Goal: Information Seeking & Learning: Learn about a topic

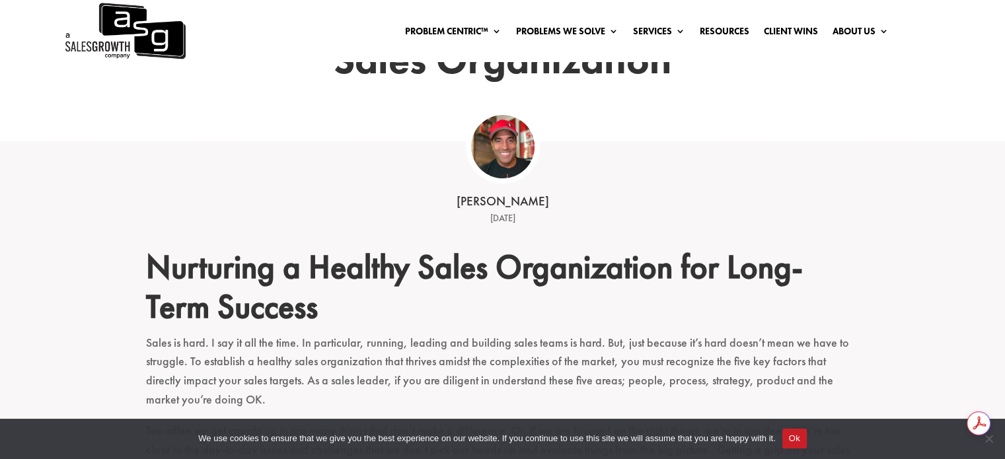
click at [788, 440] on button "Ok" at bounding box center [795, 439] width 24 height 20
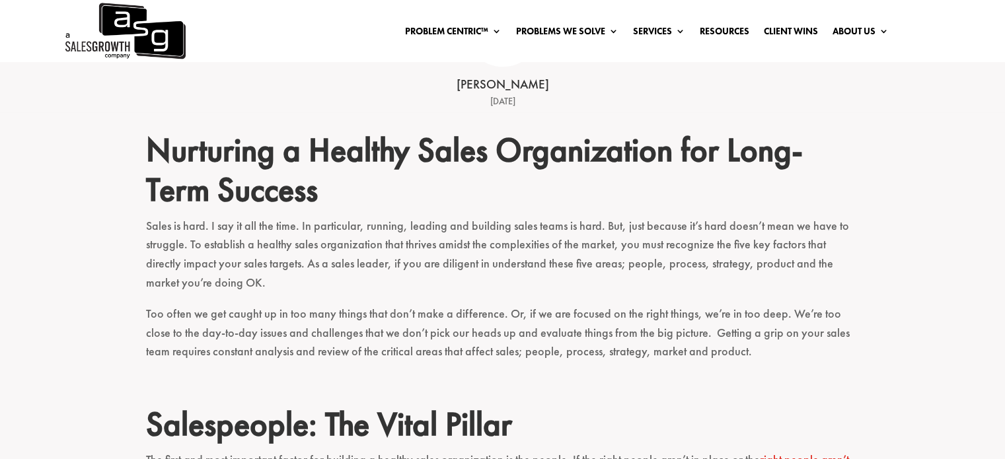
scroll to position [330, 0]
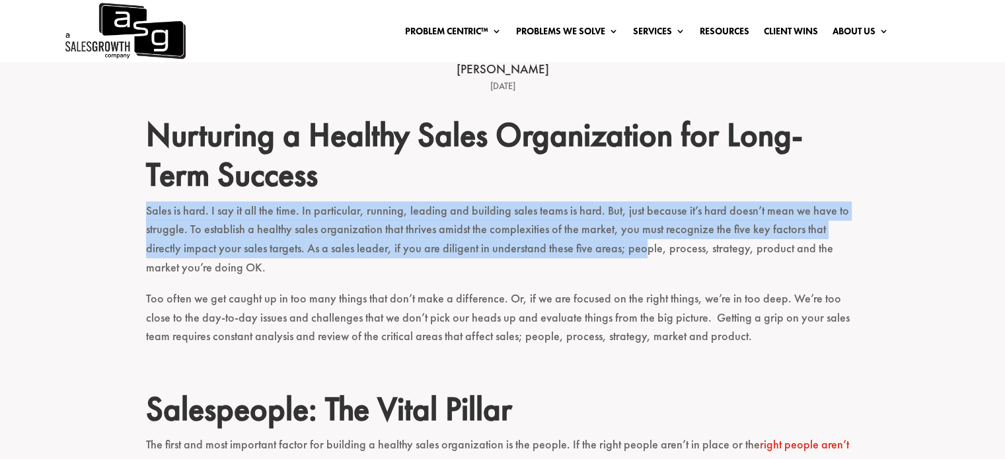
drag, startPoint x: 397, startPoint y: 193, endPoint x: 605, endPoint y: 259, distance: 218.4
click at [605, 259] on p "Sales is hard. I say it all the time. In particular, running, leading and build…" at bounding box center [503, 246] width 714 height 88
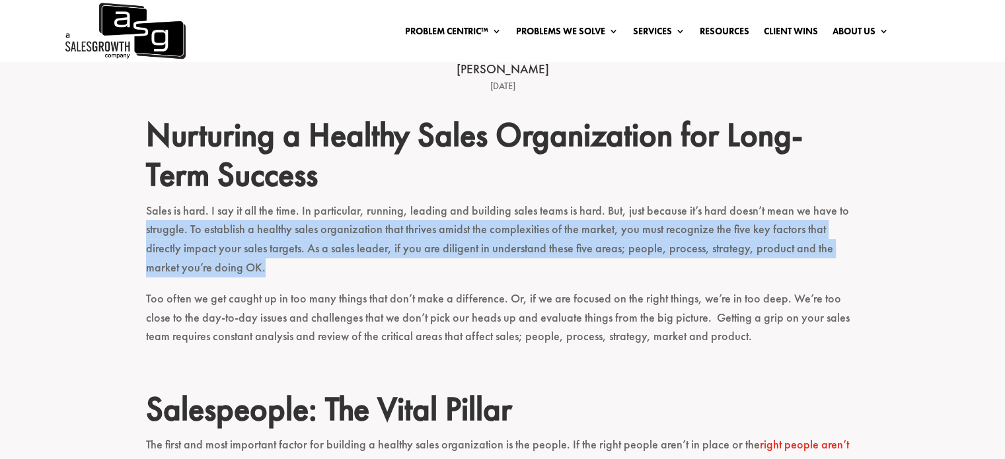
drag, startPoint x: 599, startPoint y: 272, endPoint x: 112, endPoint y: 233, distance: 488.7
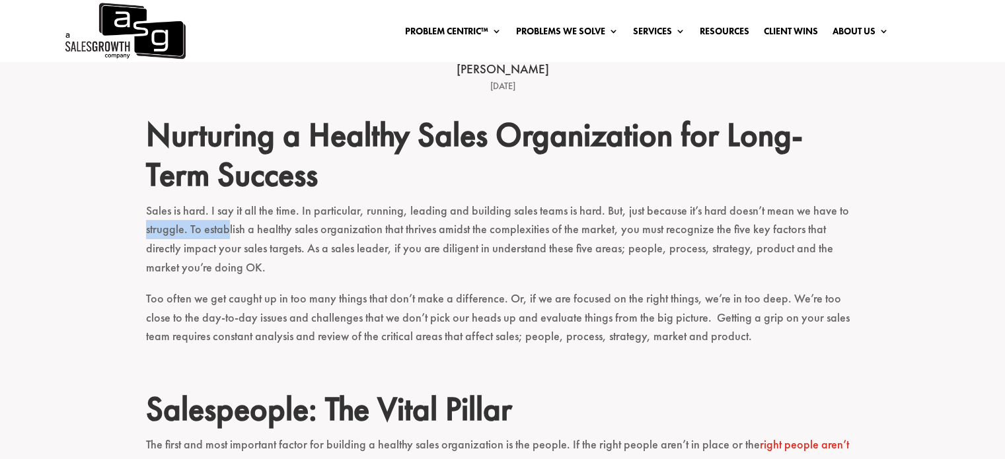
drag, startPoint x: 112, startPoint y: 233, endPoint x: 227, endPoint y: 223, distance: 114.7
click at [227, 223] on p "Sales is hard. I say it all the time. In particular, running, leading and build…" at bounding box center [503, 246] width 714 height 88
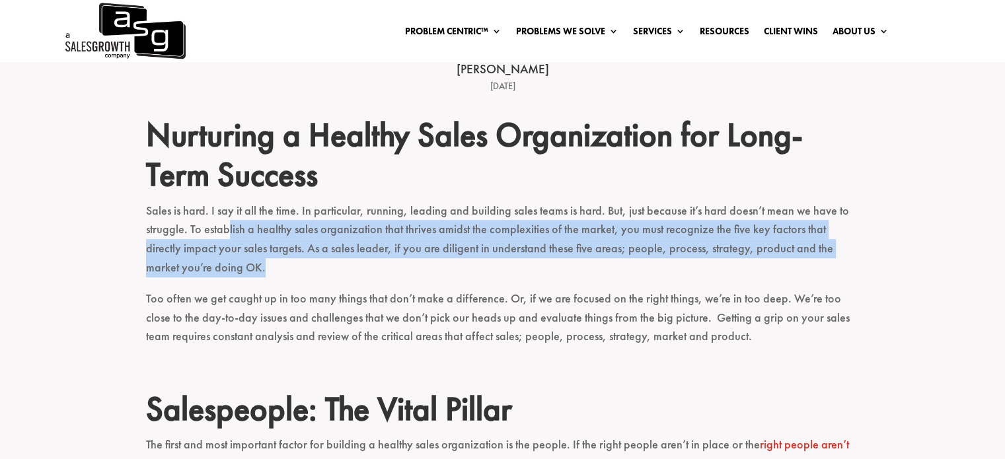
drag, startPoint x: 227, startPoint y: 223, endPoint x: 215, endPoint y: 264, distance: 42.0
click at [215, 264] on p "Sales is hard. I say it all the time. In particular, running, leading and build…" at bounding box center [503, 246] width 714 height 88
drag, startPoint x: 215, startPoint y: 264, endPoint x: 215, endPoint y: 238, distance: 25.8
click at [215, 238] on p "Sales is hard. I say it all the time. In particular, running, leading and build…" at bounding box center [503, 246] width 714 height 88
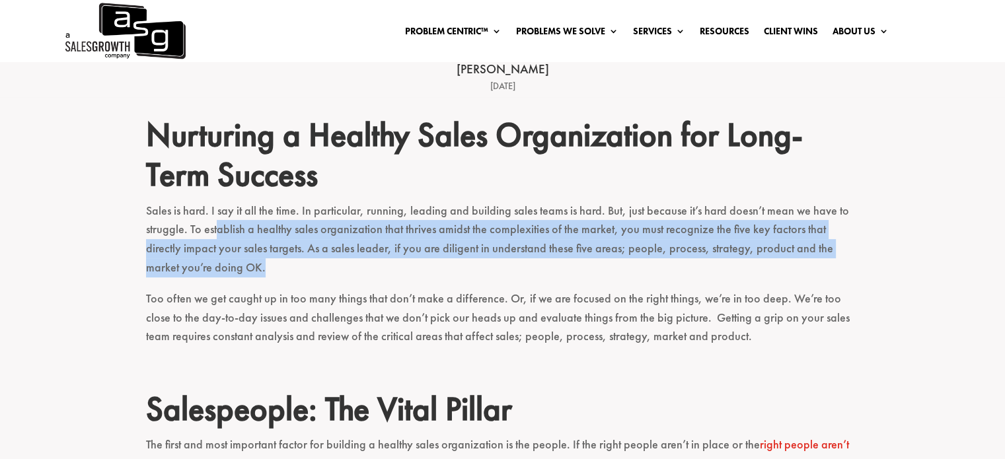
click at [215, 238] on p "Sales is hard. I say it all the time. In particular, running, leading and build…" at bounding box center [503, 246] width 714 height 88
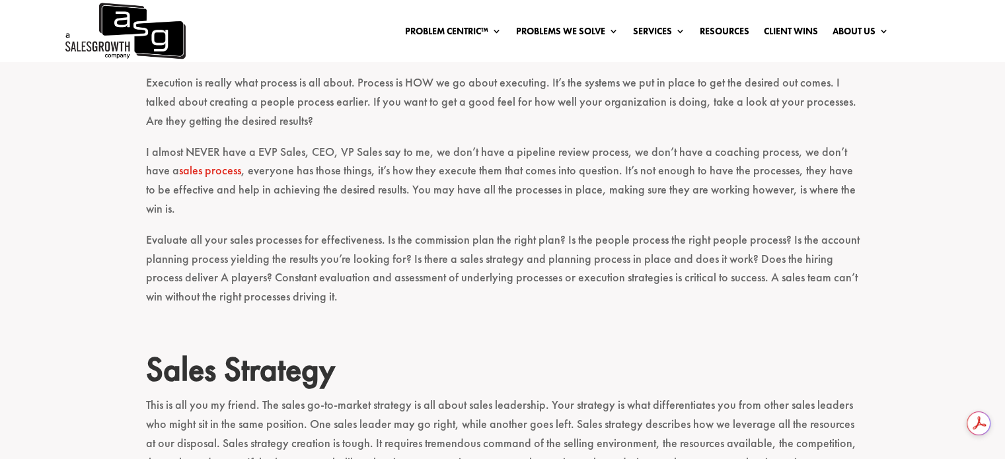
scroll to position [925, 0]
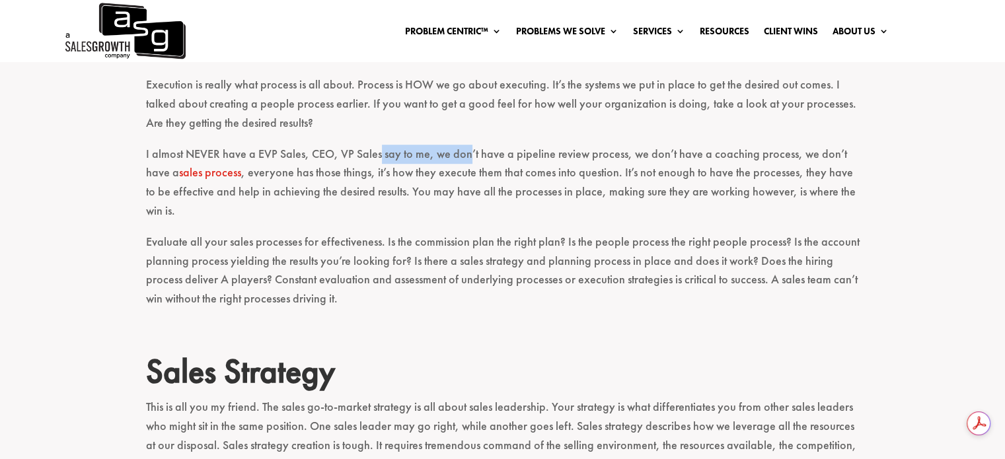
drag, startPoint x: 379, startPoint y: 155, endPoint x: 467, endPoint y: 155, distance: 87.9
click at [467, 155] on p "I almost NEVER have a EVP Sales, CEO, VP Sales say to me, we don’t have a pipel…" at bounding box center [503, 189] width 714 height 88
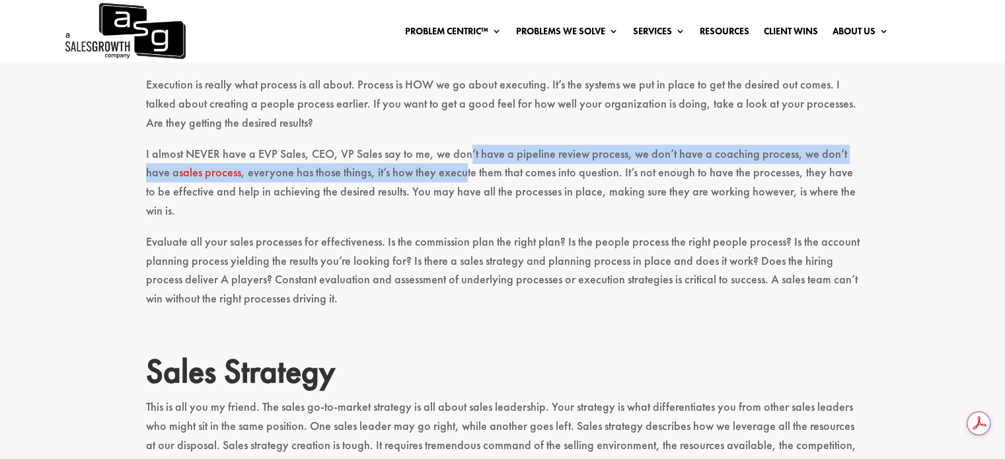
drag, startPoint x: 467, startPoint y: 155, endPoint x: 464, endPoint y: 179, distance: 24.6
click at [464, 179] on p "I almost NEVER have a EVP Sales, CEO, VP Sales say to me, we don’t have a pipel…" at bounding box center [503, 189] width 714 height 88
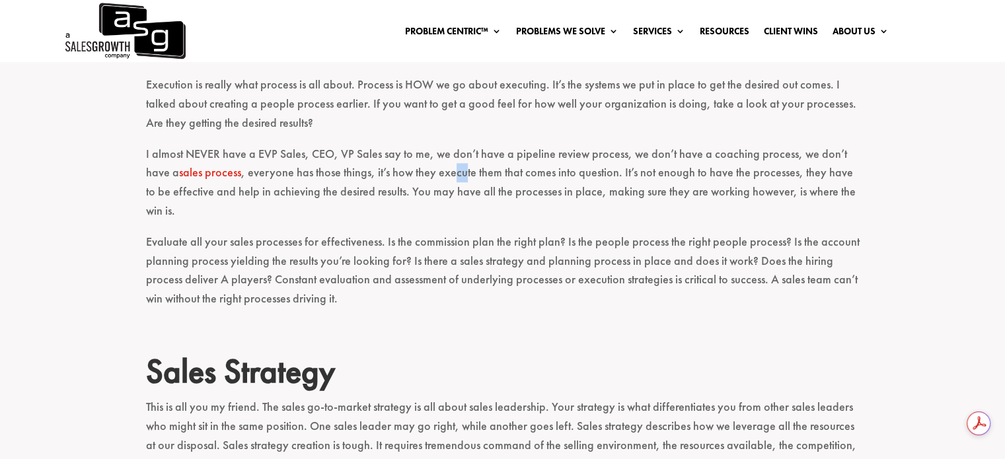
drag, startPoint x: 464, startPoint y: 179, endPoint x: 454, endPoint y: 169, distance: 14.5
click at [454, 169] on p "I almost NEVER have a EVP Sales, CEO, VP Sales say to me, we don’t have a pipel…" at bounding box center [503, 189] width 714 height 88
drag, startPoint x: 325, startPoint y: 169, endPoint x: 336, endPoint y: 183, distance: 18.0
click at [336, 183] on p "I almost NEVER have a EVP Sales, CEO, VP Sales say to me, we don’t have a pipel…" at bounding box center [503, 189] width 714 height 88
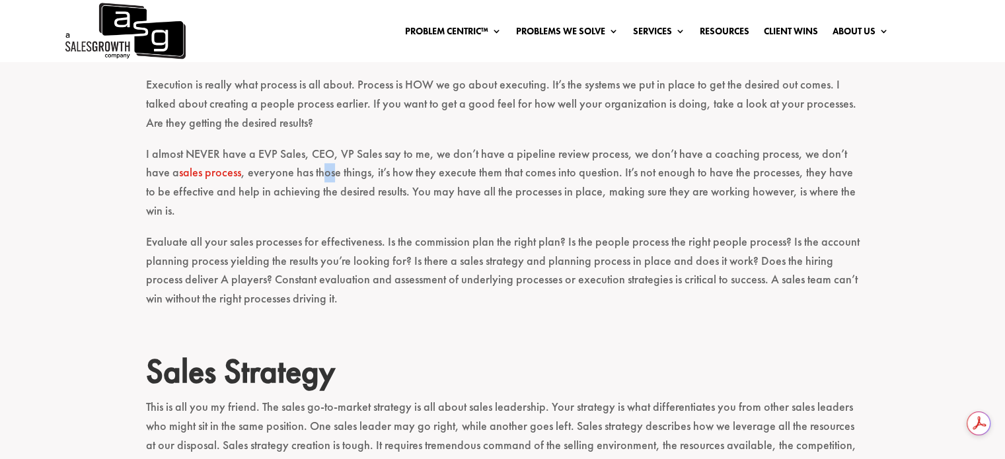
click at [336, 183] on p "I almost NEVER have a EVP Sales, CEO, VP Sales say to me, we don’t have a pipel…" at bounding box center [503, 189] width 714 height 88
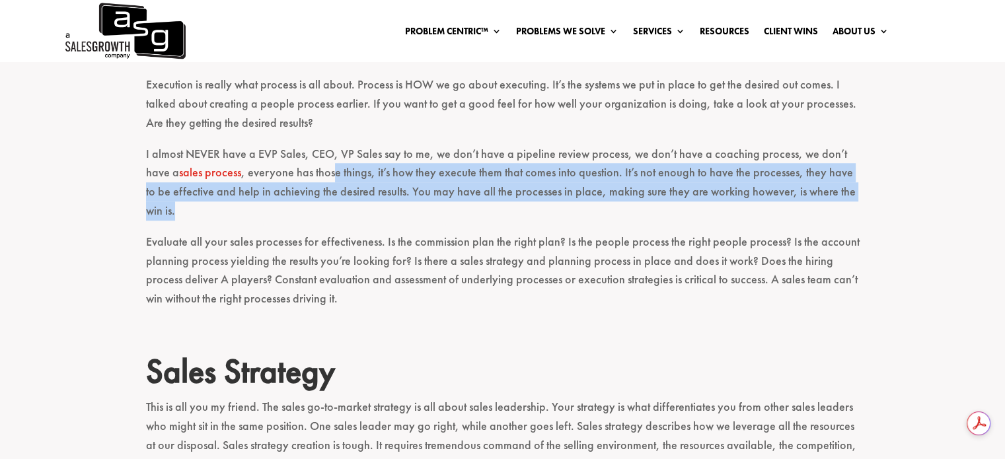
drag, startPoint x: 336, startPoint y: 183, endPoint x: 330, endPoint y: 211, distance: 28.9
click at [330, 211] on p "I almost NEVER have a EVP Sales, CEO, VP Sales say to me, we don’t have a pipel…" at bounding box center [503, 189] width 714 height 88
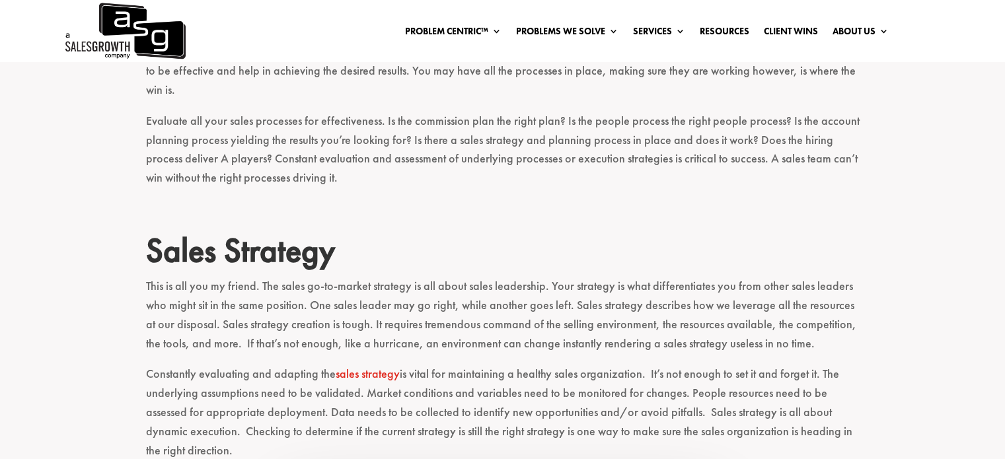
scroll to position [1124, 0]
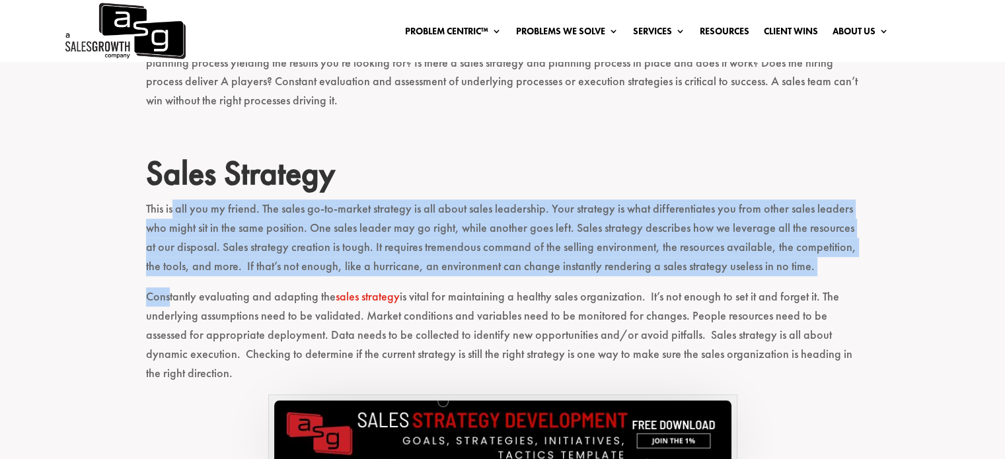
drag, startPoint x: 172, startPoint y: 204, endPoint x: 167, endPoint y: 300, distance: 96.6
click at [167, 300] on p "Constantly evaluating and adapting the sales strategy is vital for maintaining …" at bounding box center [503, 341] width 714 height 107
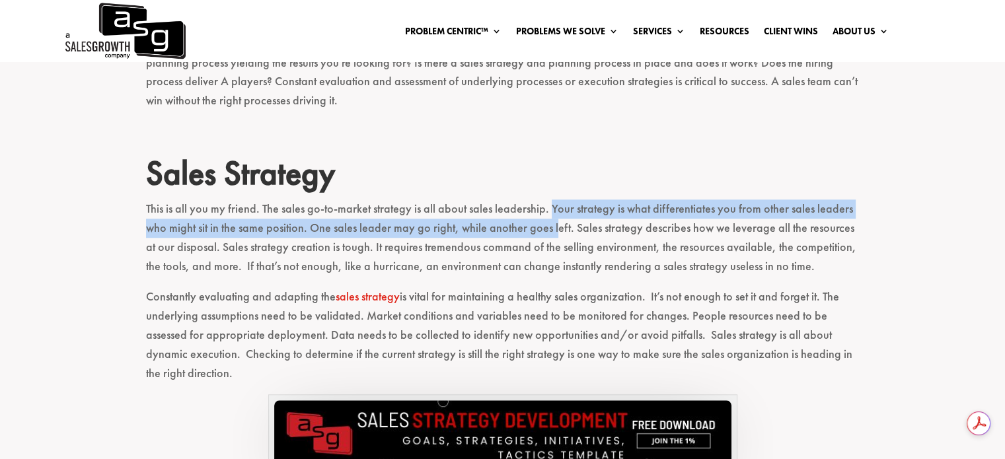
drag, startPoint x: 546, startPoint y: 206, endPoint x: 555, endPoint y: 227, distance: 22.2
click at [555, 227] on p "This is all you my friend. The sales go-to-market strategy is all about sales l…" at bounding box center [503, 244] width 714 height 88
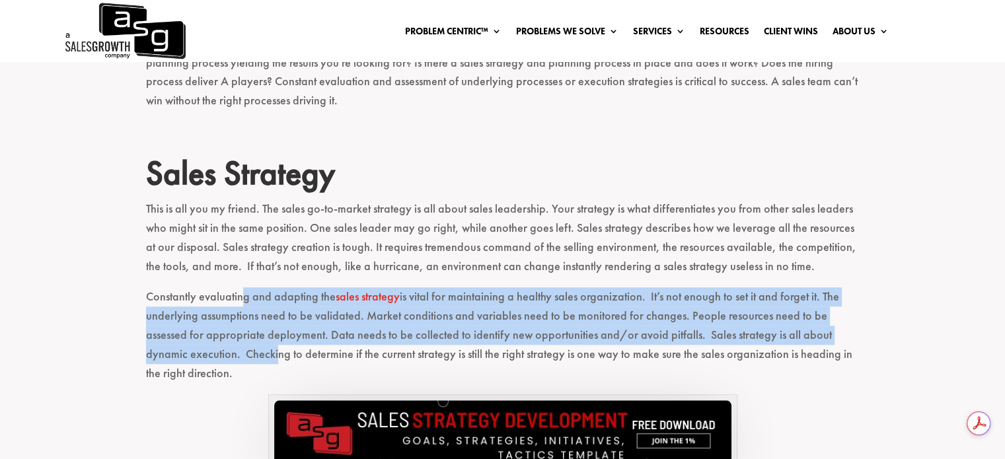
drag, startPoint x: 243, startPoint y: 301, endPoint x: 229, endPoint y: 359, distance: 59.6
click at [229, 359] on p "Constantly evaluating and adapting the sales strategy is vital for maintaining …" at bounding box center [503, 341] width 714 height 107
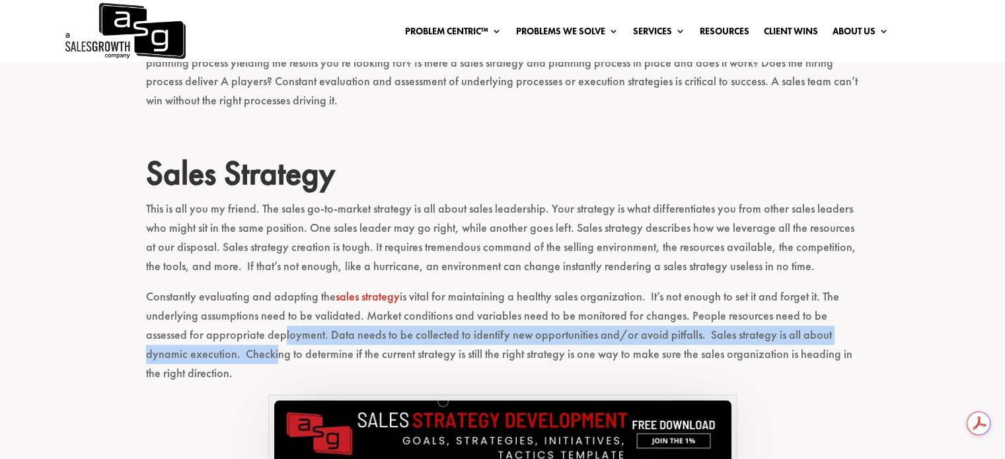
drag, startPoint x: 229, startPoint y: 359, endPoint x: 233, endPoint y: 335, distance: 24.0
click at [233, 335] on p "Constantly evaluating and adapting the sales strategy is vital for maintaining …" at bounding box center [503, 341] width 714 height 107
